Goal: Task Accomplishment & Management: Manage account settings

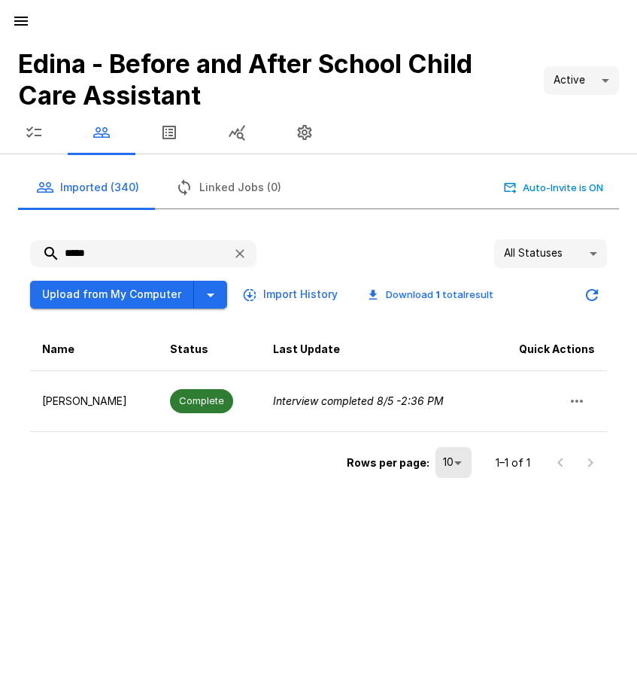
click at [25, 16] on icon "button" at bounding box center [21, 21] width 18 height 18
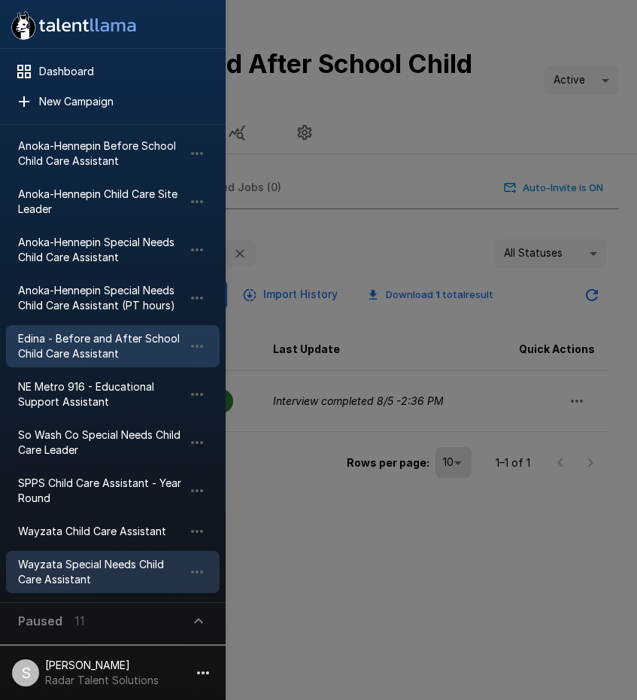
scroll to position [78, 0]
click at [94, 570] on span "Wayzata Special Needs Child Care Assistant" at bounding box center [101, 571] width 166 height 30
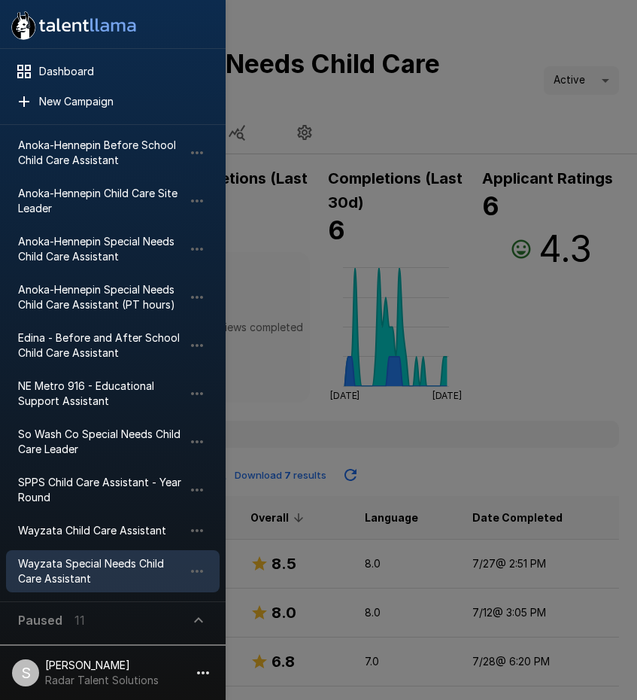
click at [418, 113] on div at bounding box center [318, 350] width 637 height 700
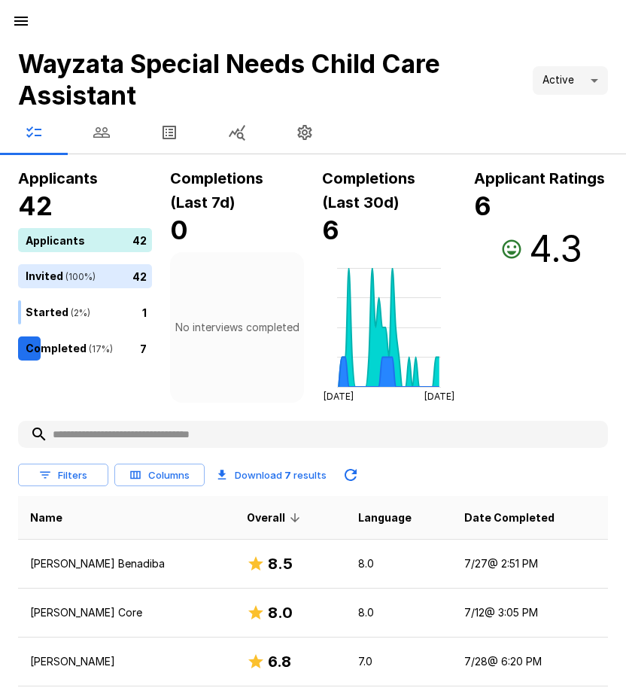
click at [108, 135] on icon "button" at bounding box center [101, 132] width 17 height 11
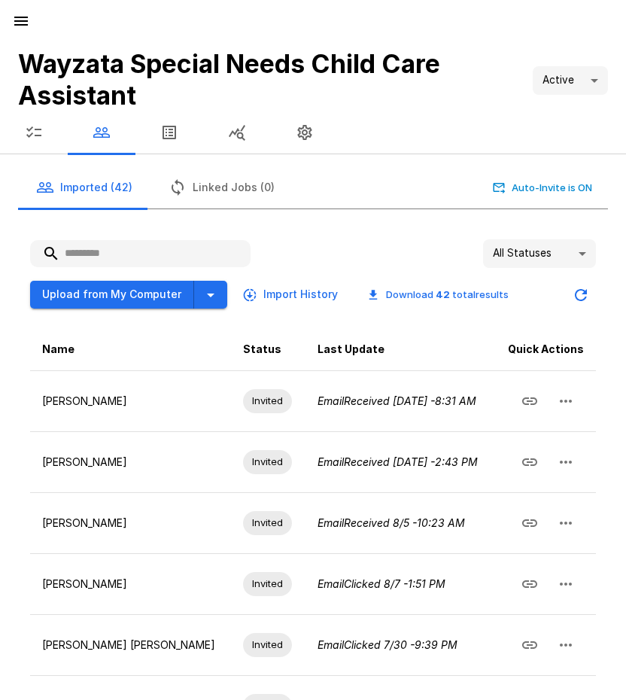
click at [107, 257] on input "text" at bounding box center [140, 253] width 220 height 27
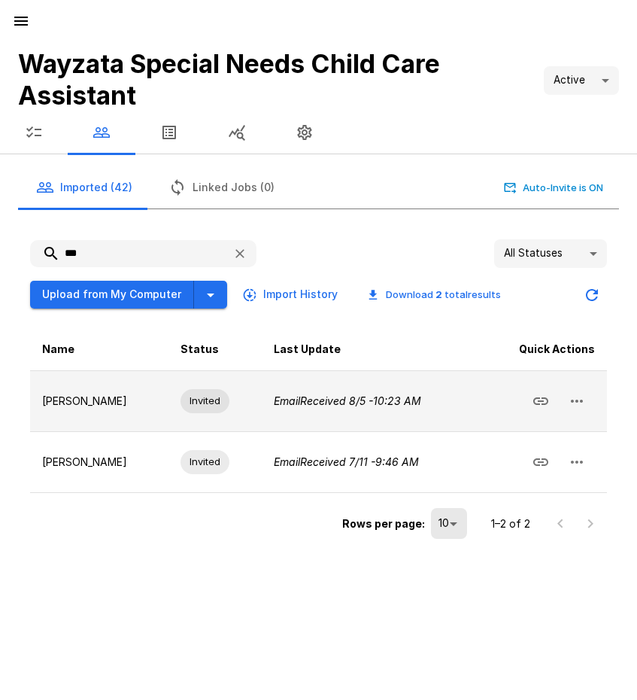
type input "***"
click at [585, 399] on icon "button" at bounding box center [577, 401] width 18 height 18
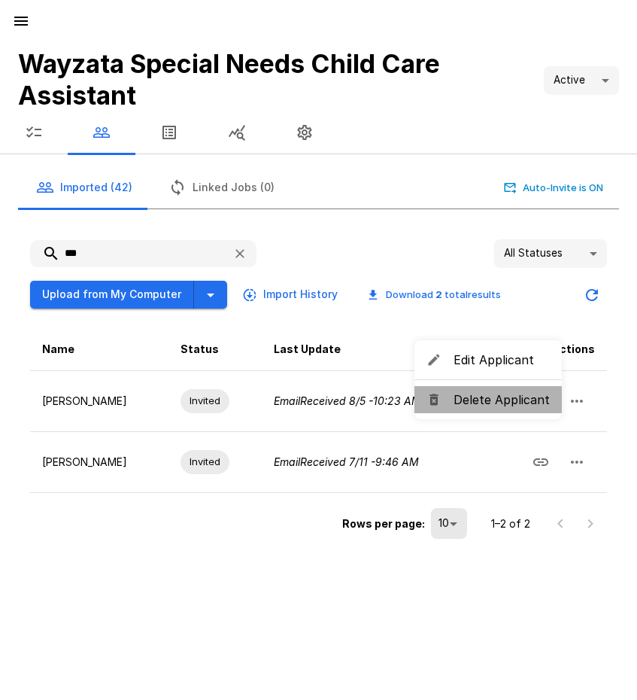
click at [517, 403] on span "Delete Applicant" at bounding box center [502, 400] width 96 height 18
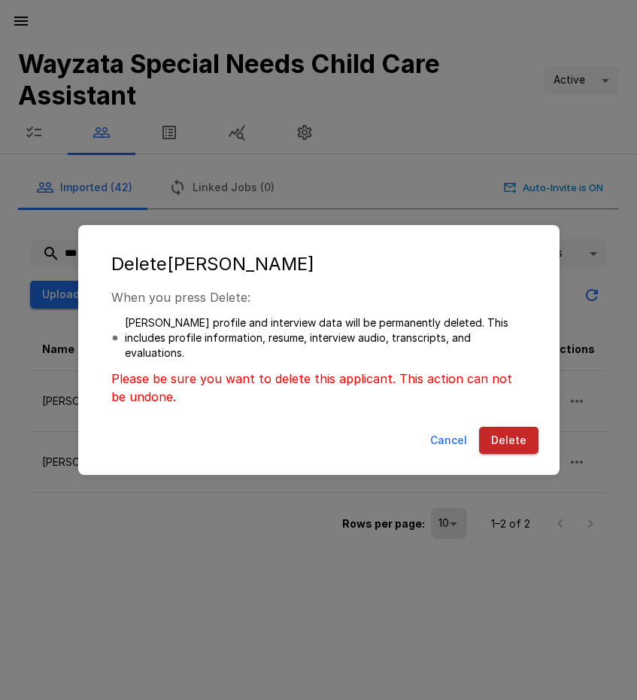
click at [510, 431] on button "Delete" at bounding box center [508, 441] width 59 height 28
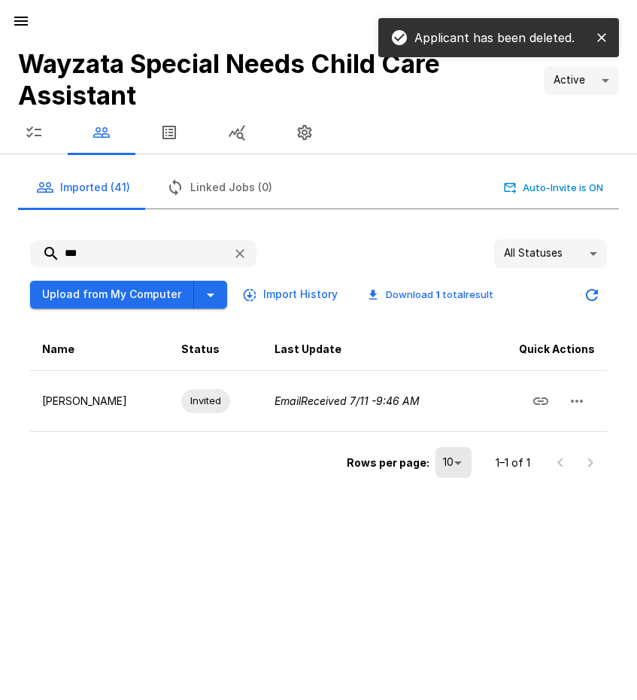
click at [257, 543] on div "Applicant has been deleted. Wayzata Special Needs Child Care Assistant Active *…" at bounding box center [318, 350] width 637 height 700
